Goal: Use online tool/utility: Utilize a website feature to perform a specific function

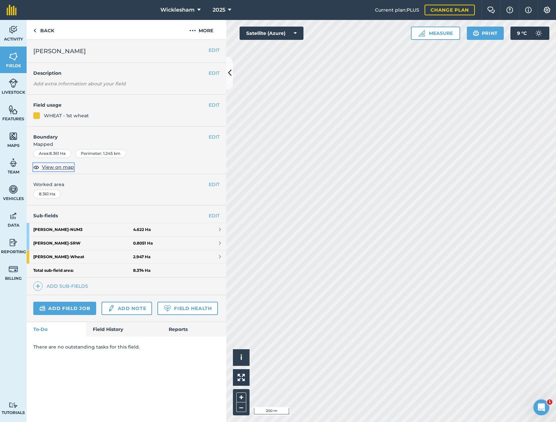
click at [52, 167] on span "View on map" at bounding box center [58, 167] width 32 height 7
click at [230, 8] on icon at bounding box center [229, 10] width 3 height 8
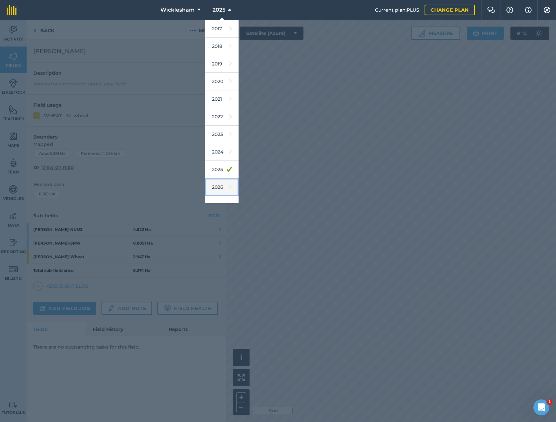
click at [219, 186] on link "2026" at bounding box center [221, 188] width 33 height 18
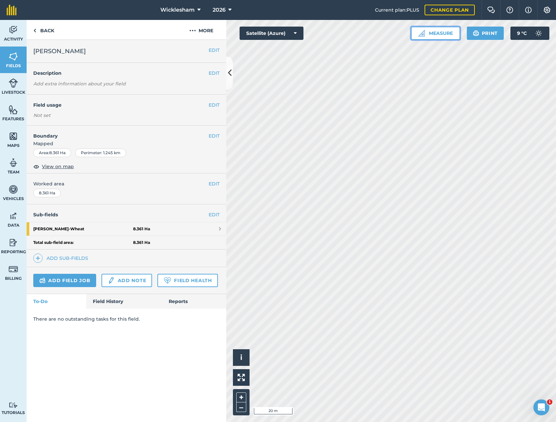
click at [438, 36] on button "Measure" at bounding box center [435, 33] width 49 height 13
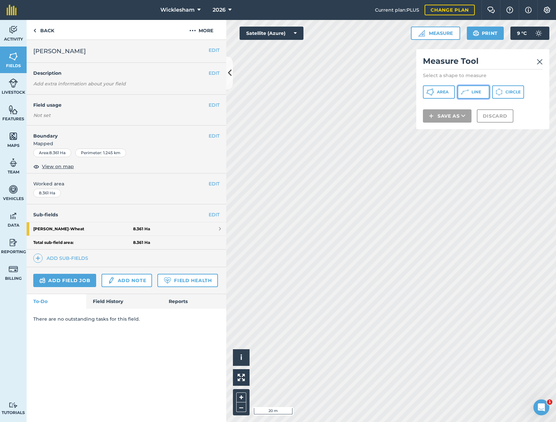
click at [471, 96] on button "Line" at bounding box center [473, 91] width 32 height 13
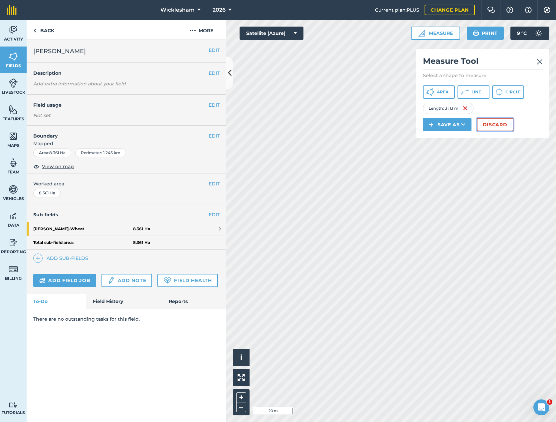
click at [487, 122] on button "Discard" at bounding box center [494, 124] width 37 height 13
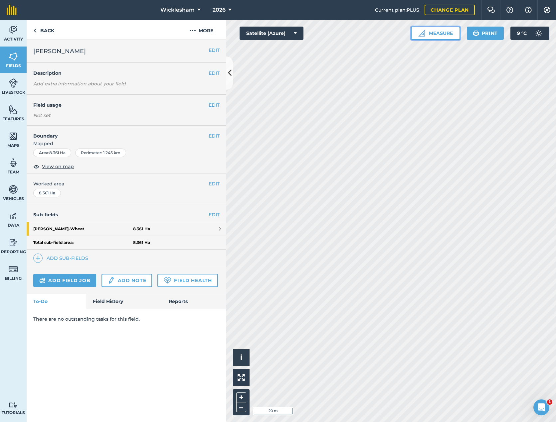
click at [433, 32] on button "Measure" at bounding box center [435, 33] width 49 height 13
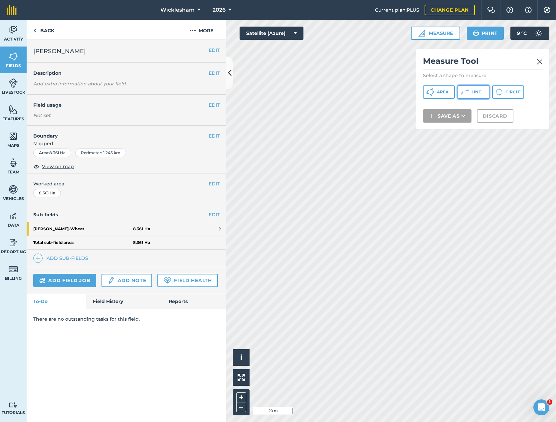
click at [478, 92] on span "Line" at bounding box center [476, 91] width 10 height 5
